Goal: Task Accomplishment & Management: Manage account settings

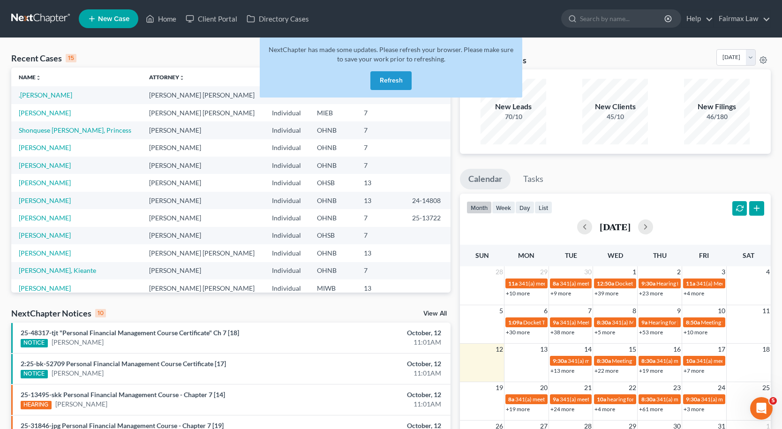
click at [402, 82] on button "Refresh" at bounding box center [390, 80] width 41 height 19
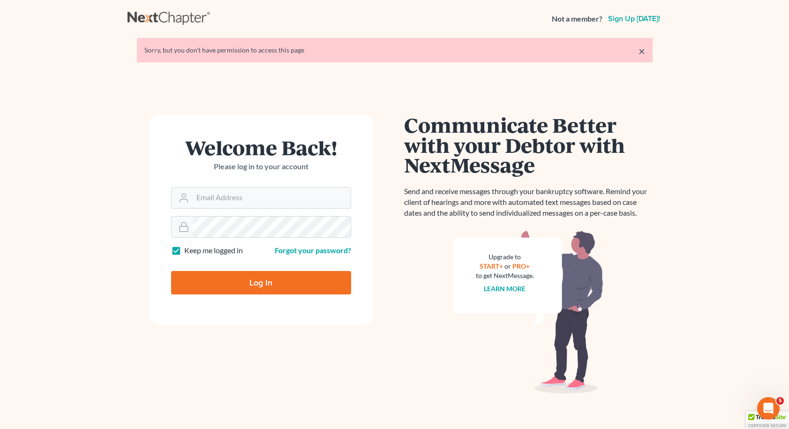
type input "nathalia@fairmaxlaw.com"
click at [261, 282] on input "Log In" at bounding box center [261, 282] width 180 height 23
type input "Thinking..."
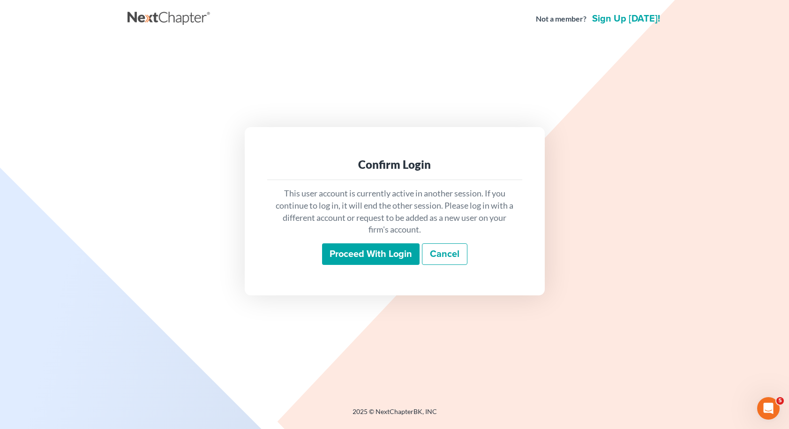
click at [409, 252] on input "Proceed with login" at bounding box center [371, 254] width 98 height 22
